Goal: Task Accomplishment & Management: Manage account settings

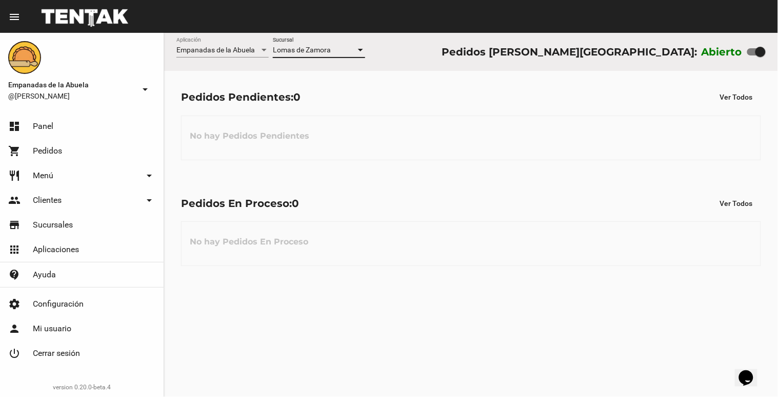
click at [359, 51] on div at bounding box center [360, 50] width 5 height 3
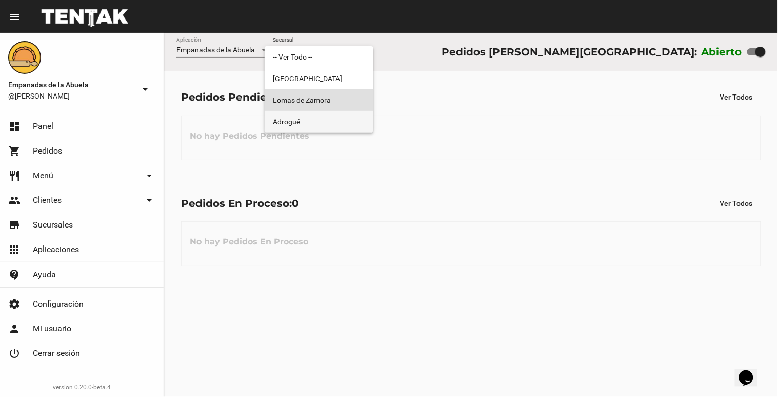
click at [329, 122] on span "Adrogué" at bounding box center [319, 122] width 92 height 22
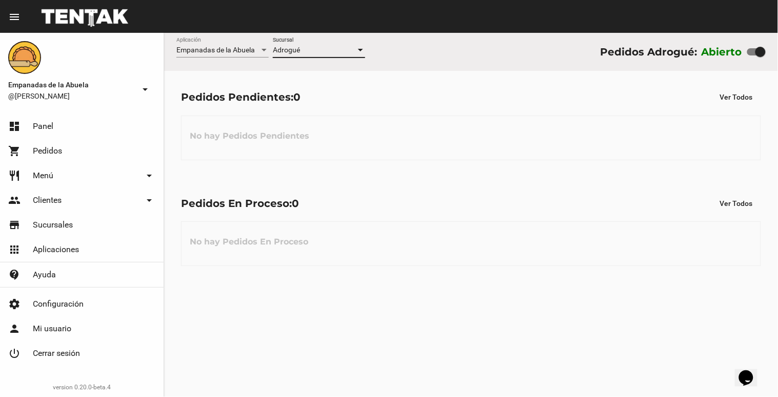
click at [362, 53] on div at bounding box center [360, 50] width 9 height 8
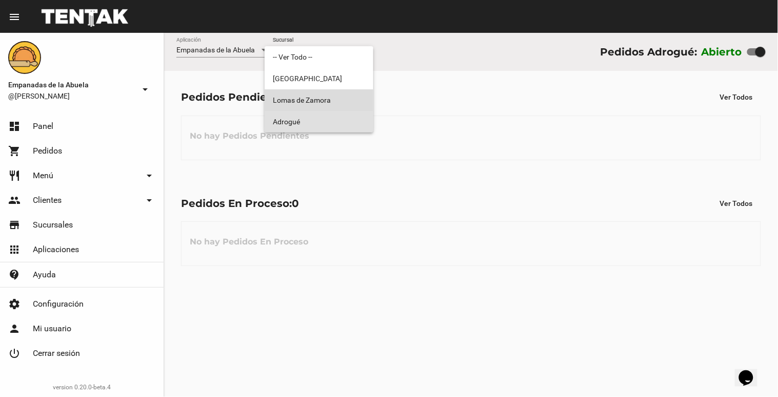
click at [345, 104] on span "Lomas de Zamora" at bounding box center [319, 100] width 92 height 22
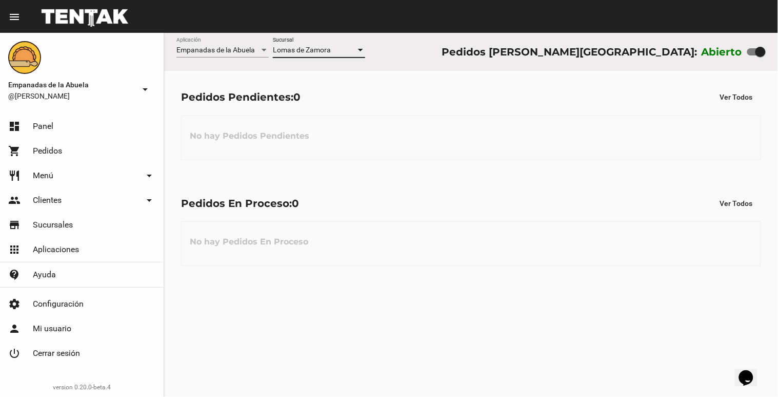
click at [358, 48] on div at bounding box center [360, 50] width 9 height 8
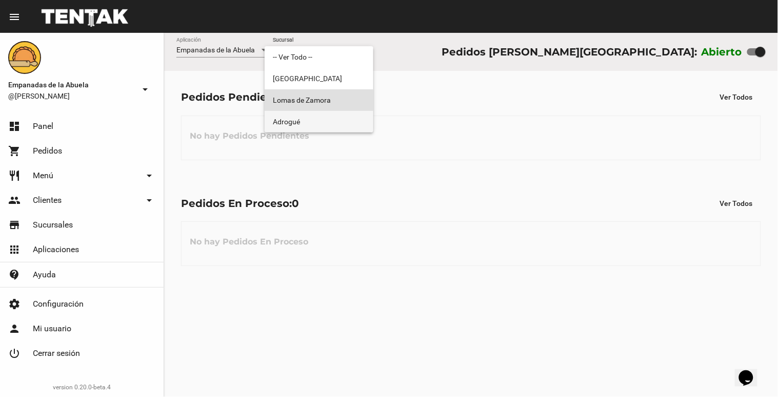
click at [341, 121] on span "Adrogué" at bounding box center [319, 122] width 92 height 22
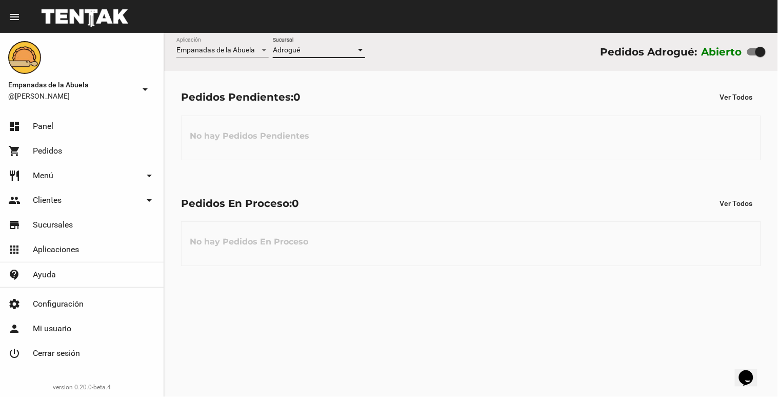
click at [361, 49] on div at bounding box center [360, 50] width 5 height 3
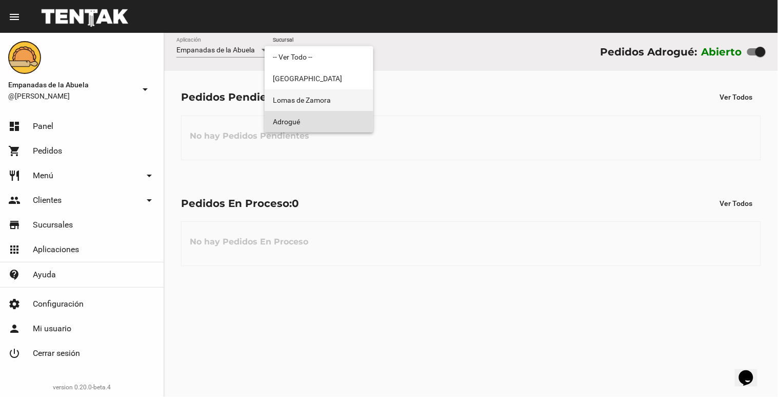
drag, startPoint x: 311, startPoint y: 98, endPoint x: 388, endPoint y: 105, distance: 77.8
click at [310, 100] on span "Lomas de Zamora" at bounding box center [319, 100] width 92 height 22
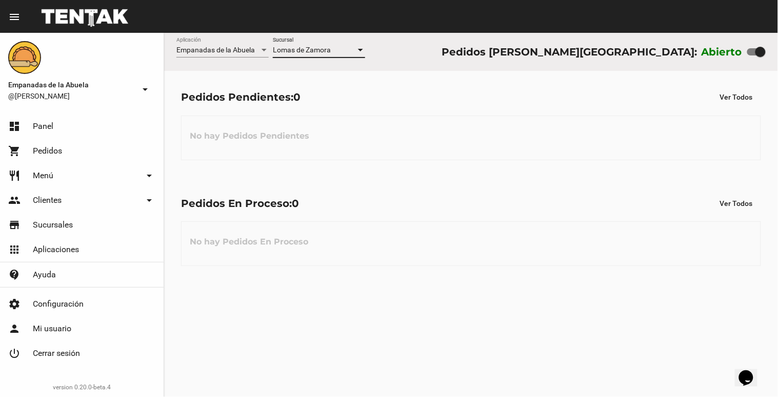
click at [357, 56] on div "Lomas de Zamora Sucursal" at bounding box center [319, 47] width 92 height 20
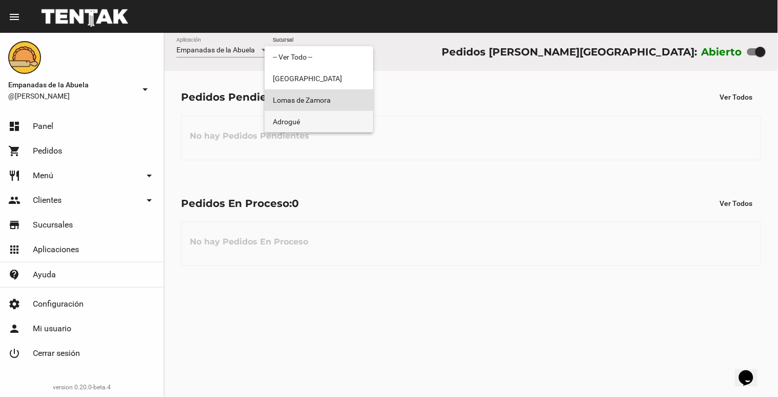
click at [345, 112] on span "Adrogué" at bounding box center [319, 122] width 92 height 22
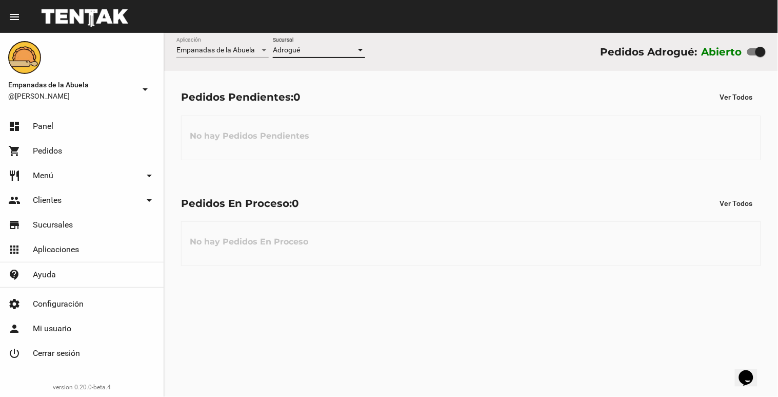
click at [360, 51] on div at bounding box center [360, 50] width 5 height 3
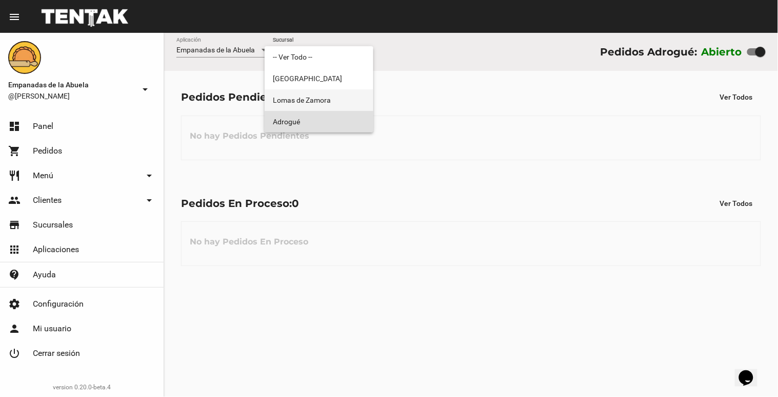
click at [356, 103] on span "Lomas de Zamora" at bounding box center [319, 100] width 92 height 22
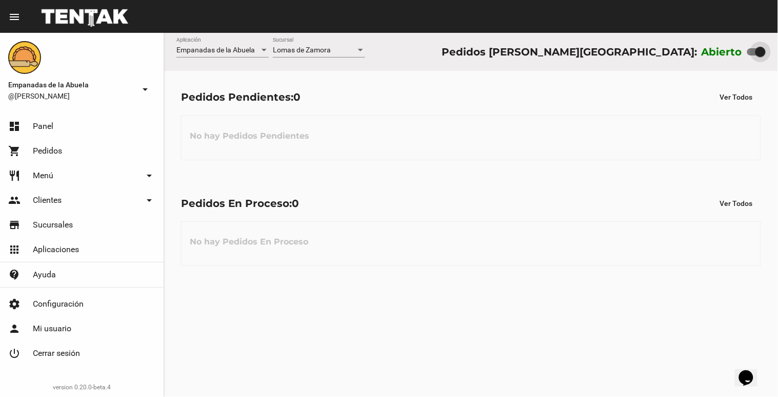
click at [758, 52] on div at bounding box center [761, 52] width 10 height 10
click at [753, 55] on input "checkbox" at bounding box center [752, 55] width 1 height 1
checkbox input "false"
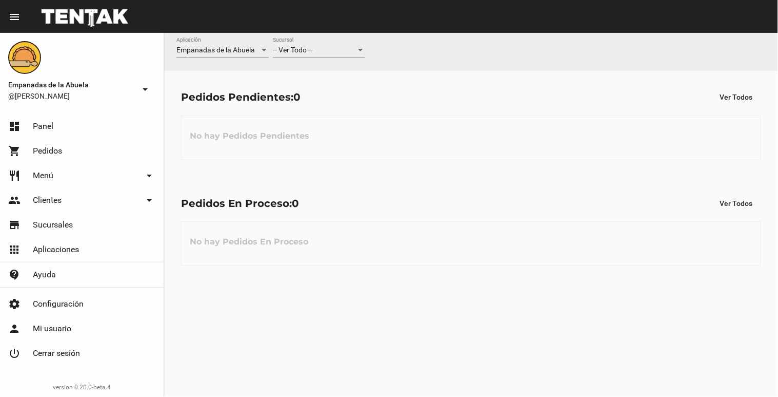
click at [358, 50] on div at bounding box center [360, 50] width 5 height 3
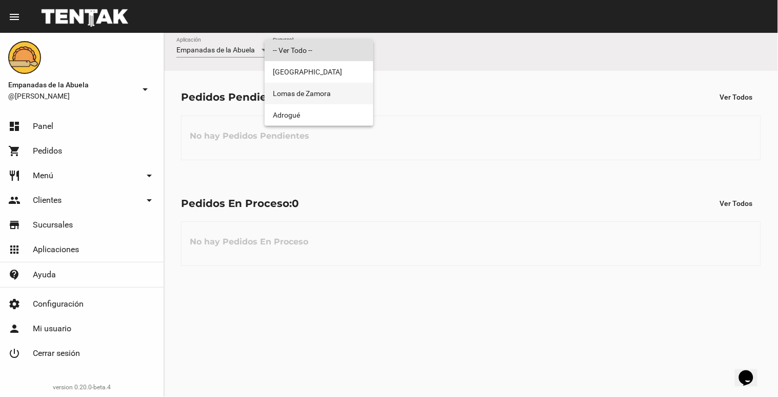
drag, startPoint x: 340, startPoint y: 84, endPoint x: 616, endPoint y: 14, distance: 284.3
click at [340, 85] on span "Lomas de Zamora" at bounding box center [319, 94] width 92 height 22
